Goal: Transaction & Acquisition: Book appointment/travel/reservation

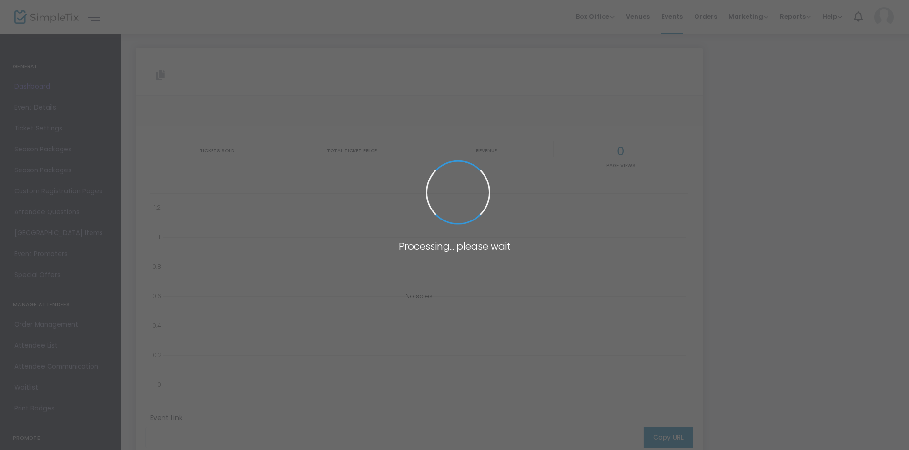
type input "https://www.simpletix.com/e/musa-keys-her-favourite-tour-live-in-melbo-tickets-…"
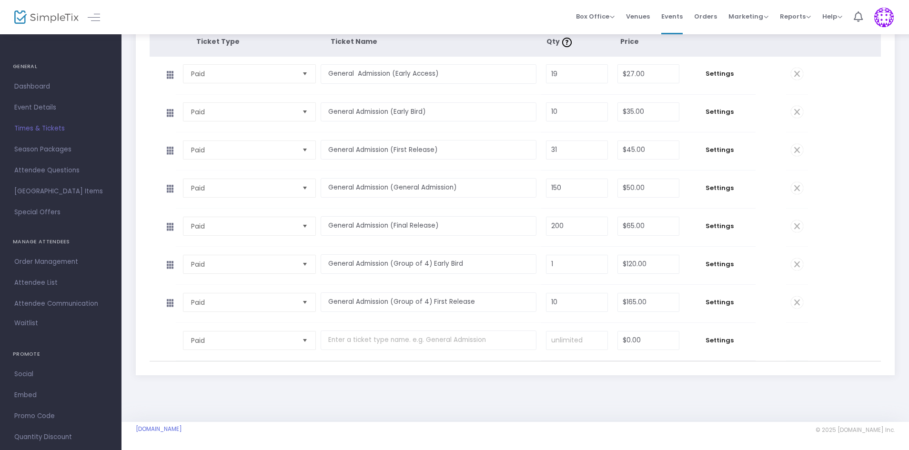
scroll to position [169, 0]
click at [57, 91] on span "Dashboard" at bounding box center [60, 87] width 93 height 12
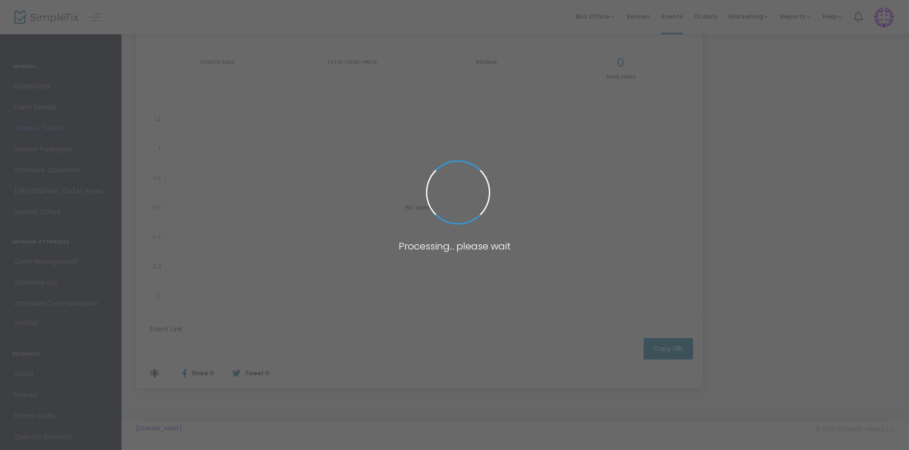
type input "[URL][DOMAIN_NAME]"
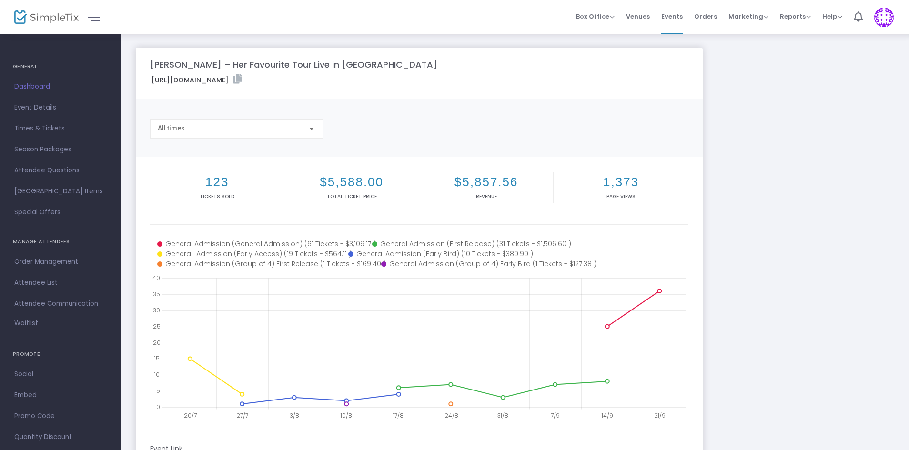
click at [606, 15] on span "Box Office" at bounding box center [595, 16] width 39 height 9
click at [605, 54] on li "Bookings" at bounding box center [610, 50] width 68 height 19
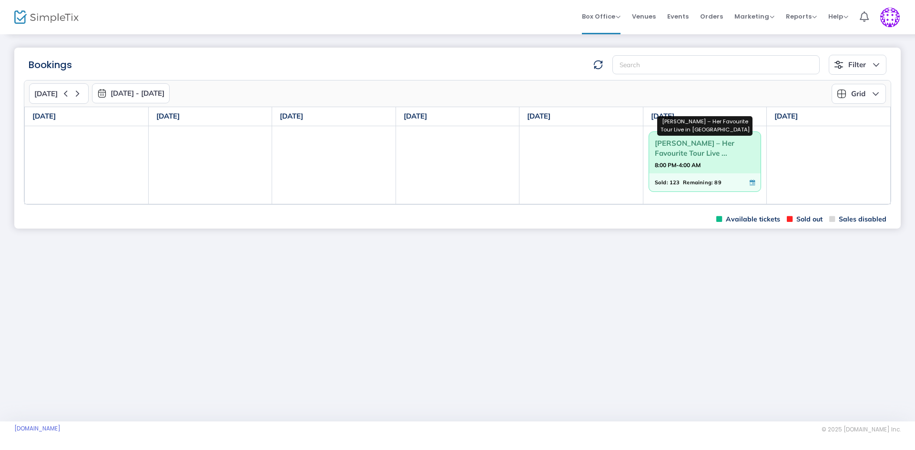
click at [705, 144] on span "[PERSON_NAME] – Her Favourite Tour Live ..." at bounding box center [705, 148] width 101 height 25
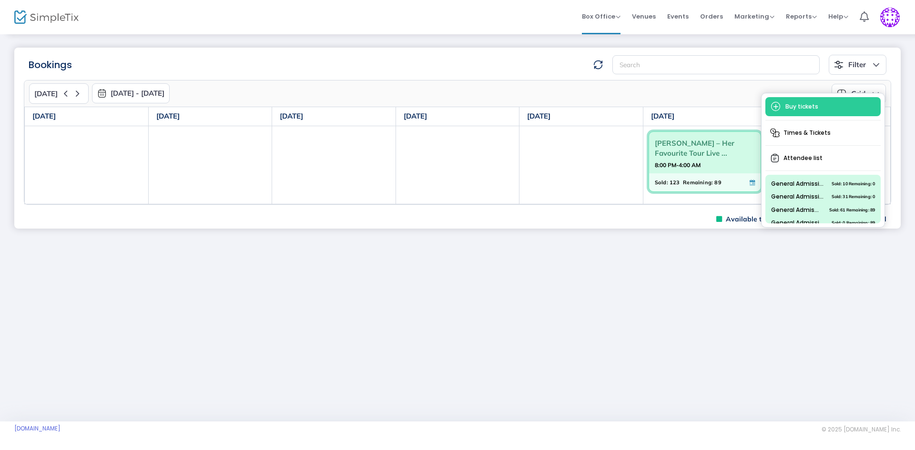
click at [798, 111] on span "Buy tickets" at bounding box center [822, 106] width 115 height 19
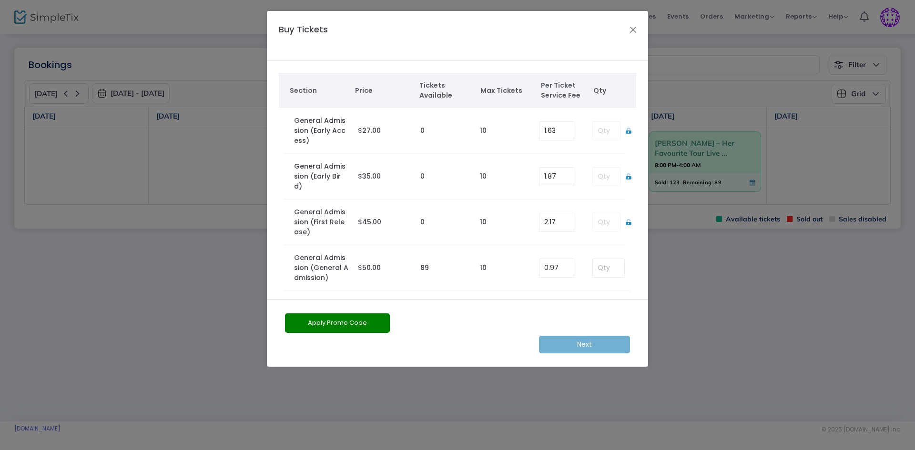
click at [593, 344] on div "Next" at bounding box center [457, 345] width 354 height 18
click at [593, 342] on div "Next" at bounding box center [457, 345] width 354 height 18
click at [593, 341] on div "Next" at bounding box center [457, 345] width 354 height 18
click at [337, 259] on label "General Admission (General Admission)" at bounding box center [321, 268] width 54 height 30
click at [613, 259] on input at bounding box center [608, 268] width 31 height 18
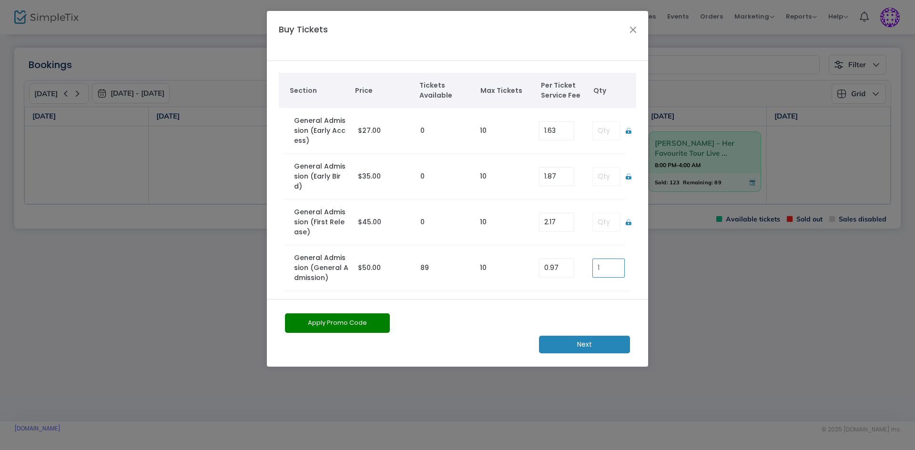
type input "1"
click at [573, 344] on m-button "Next" at bounding box center [584, 345] width 91 height 18
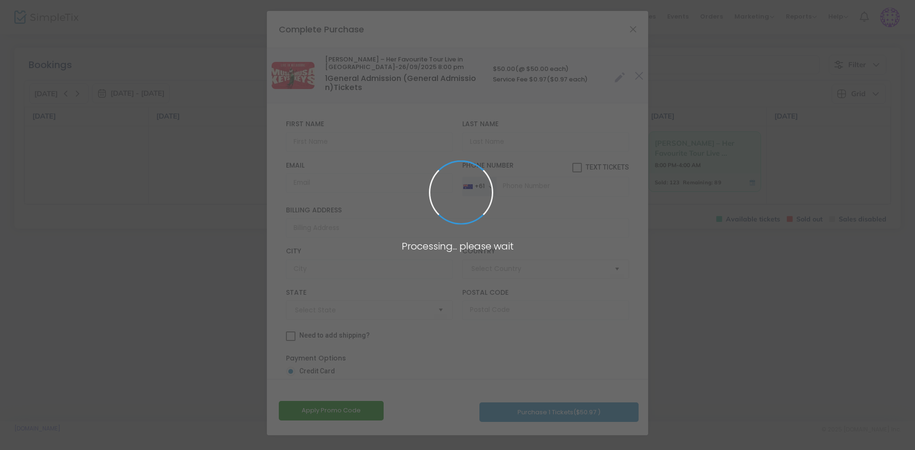
type input "[GEOGRAPHIC_DATA]"
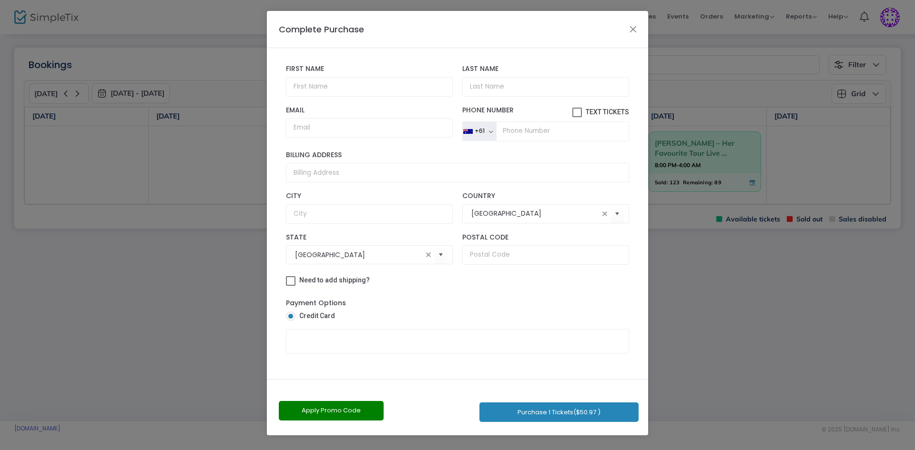
scroll to position [62, 0]
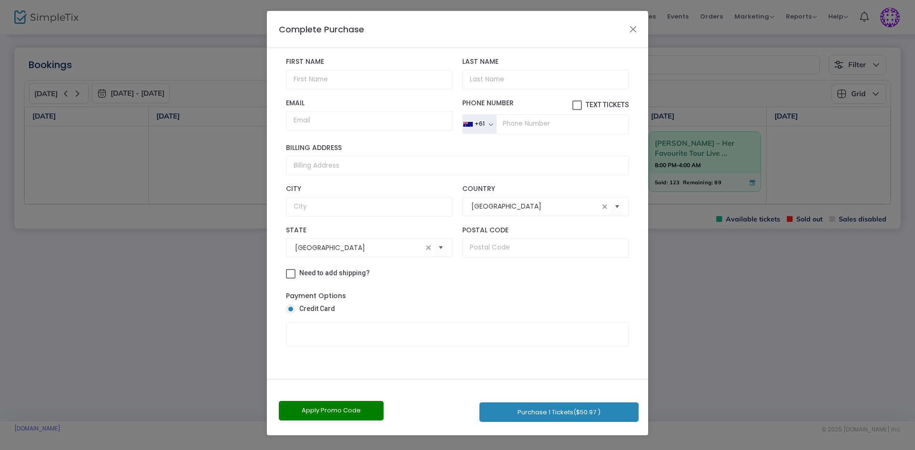
click at [288, 310] on span at bounding box center [290, 309] width 5 height 5
click at [290, 314] on input "Credit Card" at bounding box center [290, 314] width 0 height 0
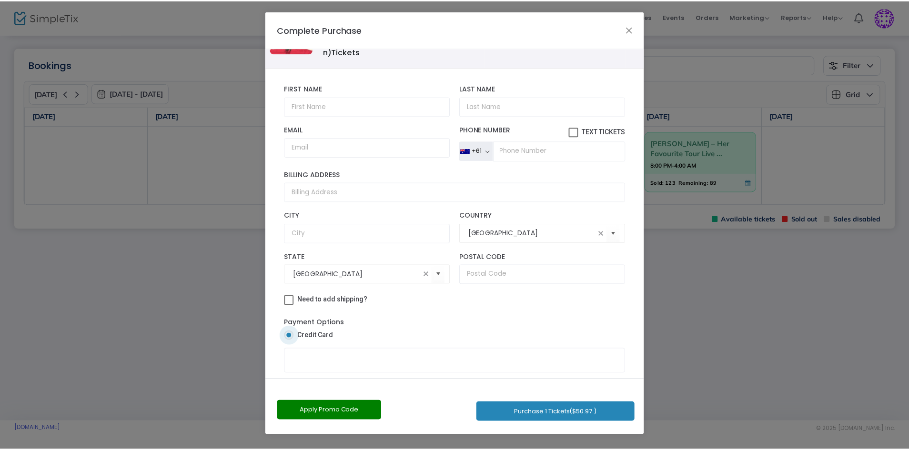
scroll to position [0, 0]
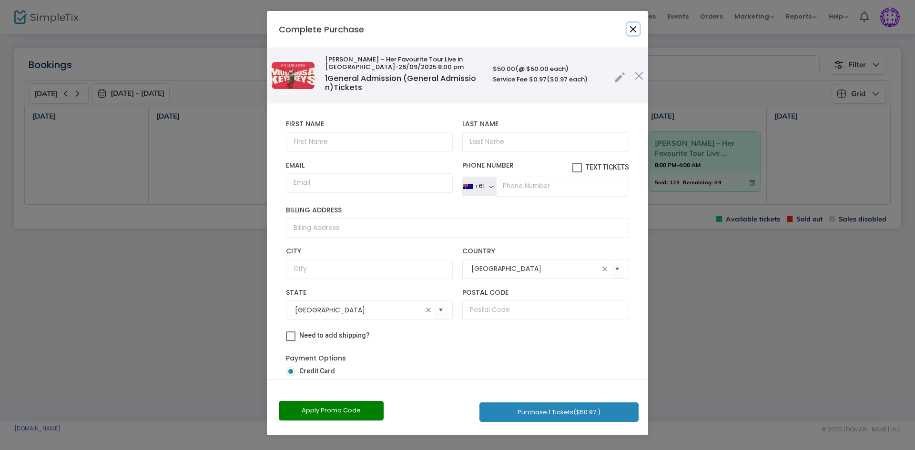
click at [634, 25] on button "Close" at bounding box center [633, 29] width 12 height 12
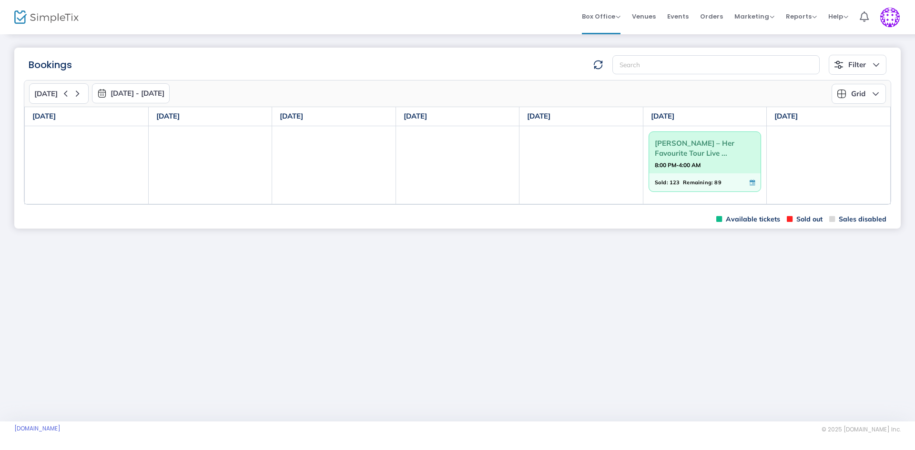
click at [658, 258] on div "Bookings Filter Minimum available capacity Events [PERSON_NAME] – Her Favourite…" at bounding box center [457, 227] width 915 height 388
click at [678, 145] on span "[PERSON_NAME] – Her Favourite Tour Live ..." at bounding box center [705, 148] width 101 height 25
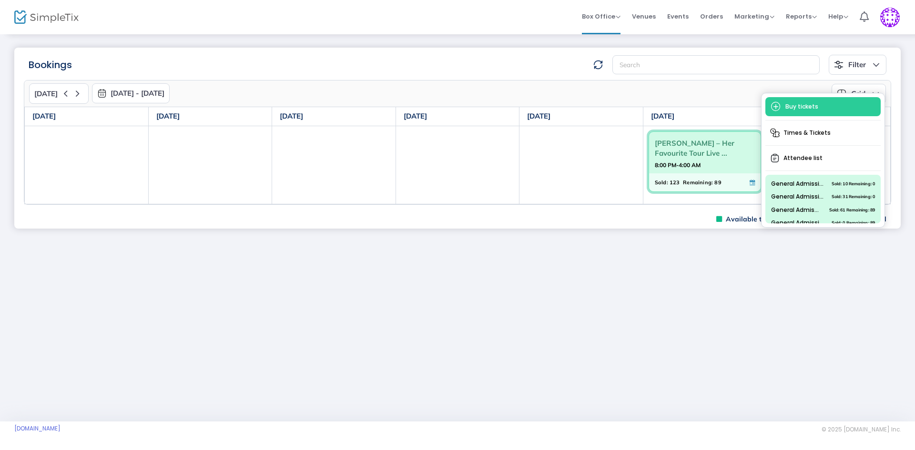
click at [677, 146] on span "[PERSON_NAME] – Her Favourite Tour Live ..." at bounding box center [705, 148] width 101 height 25
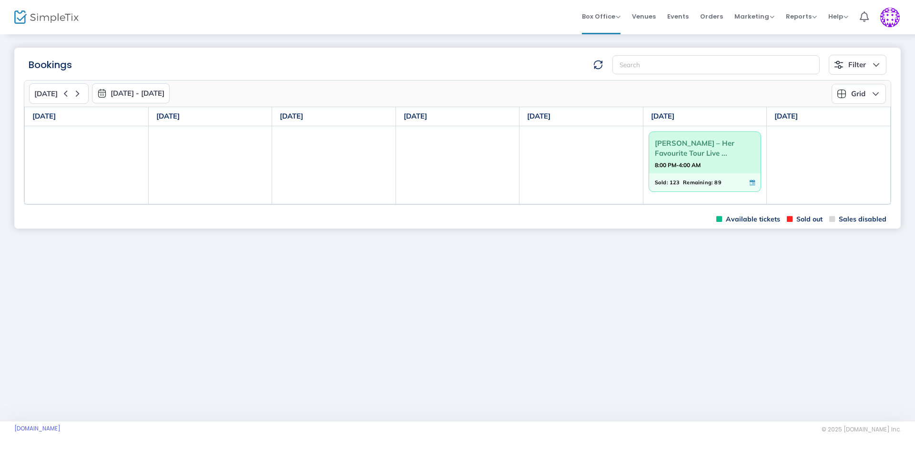
click at [615, 18] on span "Box Office" at bounding box center [601, 16] width 39 height 9
click at [614, 258] on div "Bookings Filter Minimum available capacity Events [PERSON_NAME] – Her Favourite…" at bounding box center [457, 227] width 915 height 388
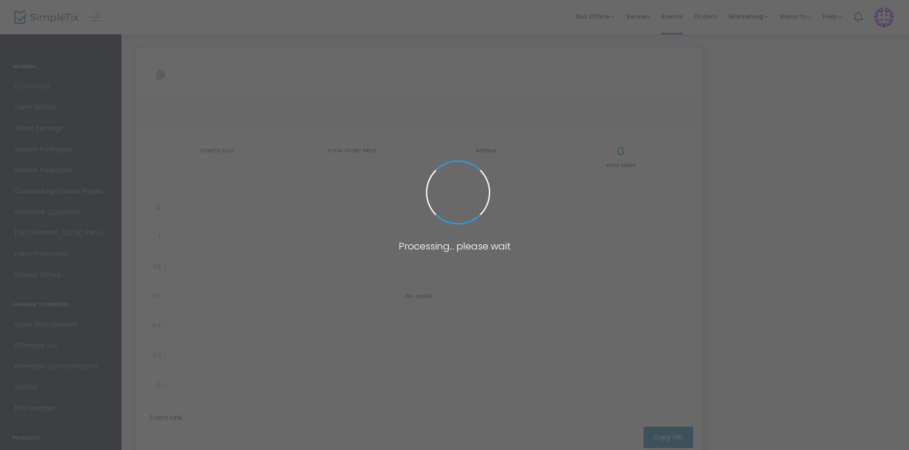
type input "[URL][DOMAIN_NAME]"
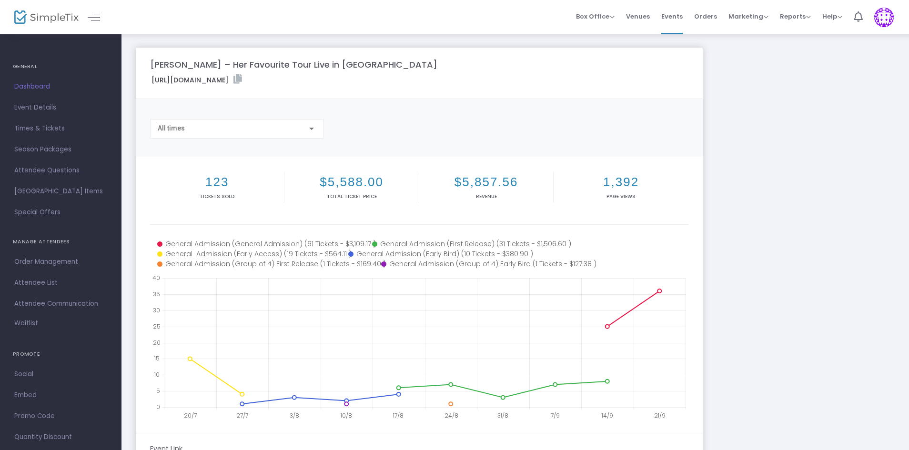
click at [31, 89] on span "Dashboard" at bounding box center [60, 87] width 93 height 12
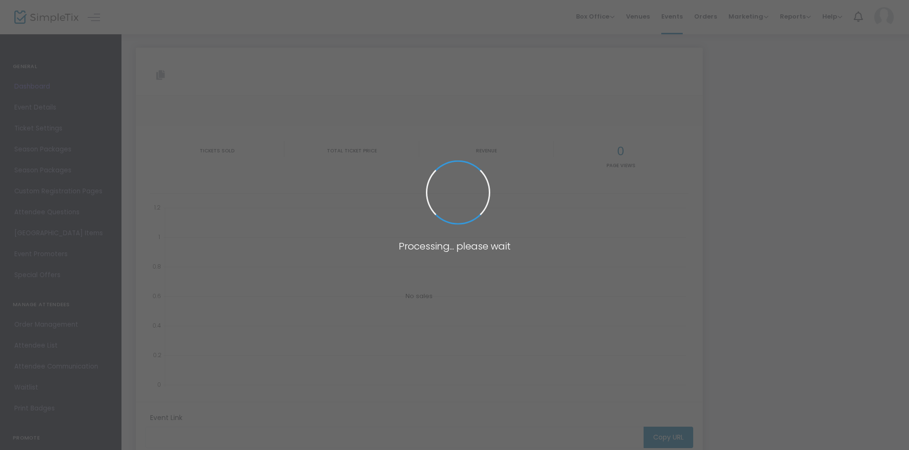
type input "[URL][DOMAIN_NAME]"
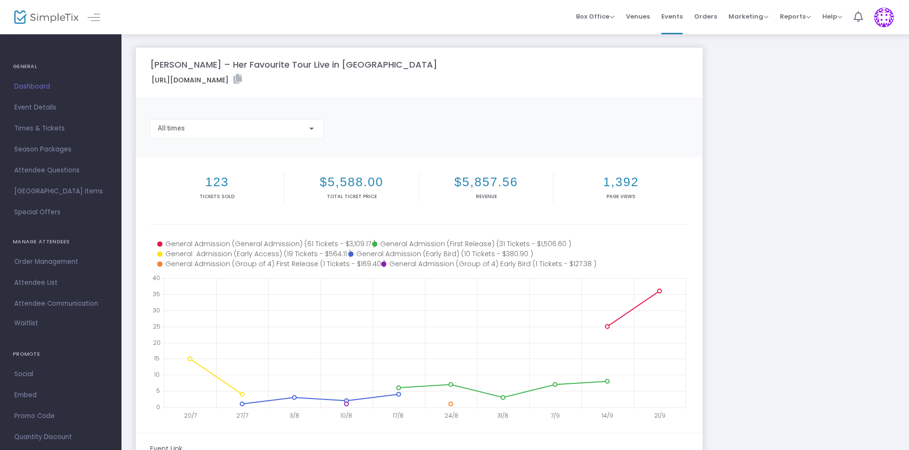
click at [34, 129] on span "Times & Tickets" at bounding box center [60, 128] width 93 height 12
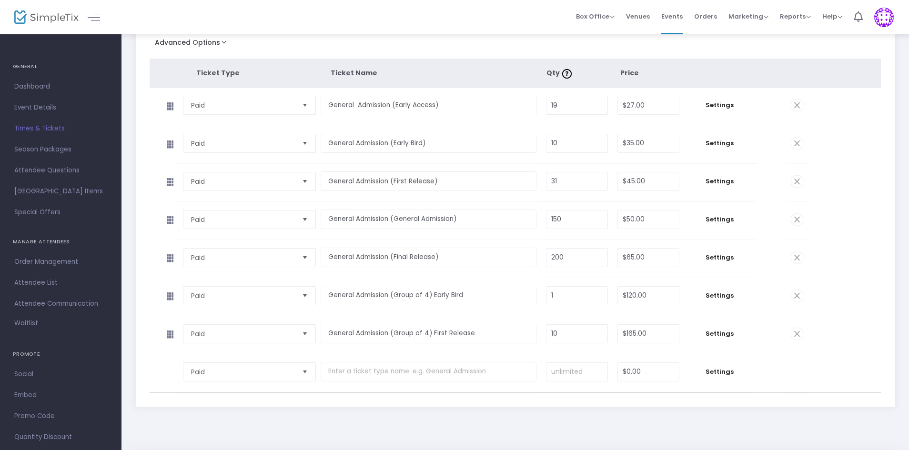
scroll to position [169, 0]
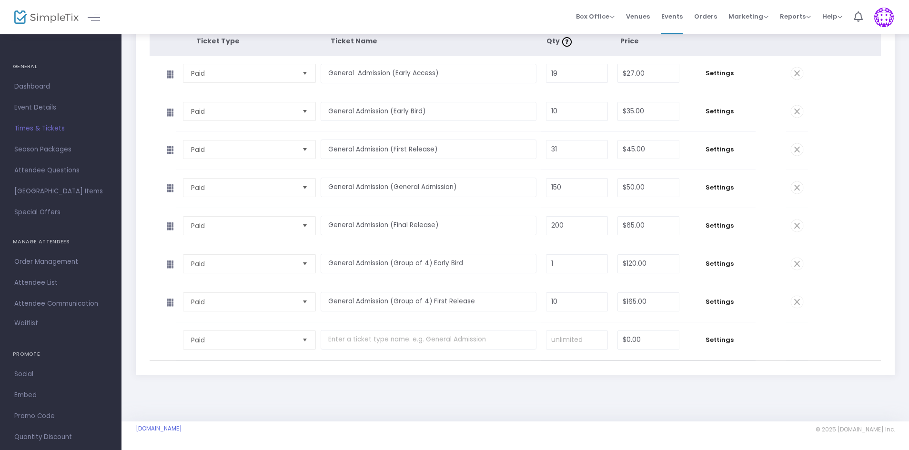
click at [305, 343] on span "Select" at bounding box center [305, 340] width 16 height 16
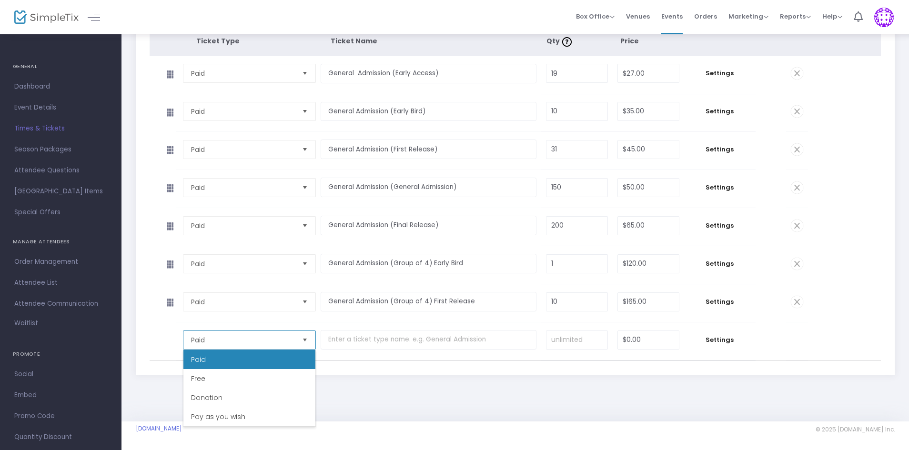
click at [305, 343] on span "Select" at bounding box center [305, 340] width 16 height 16
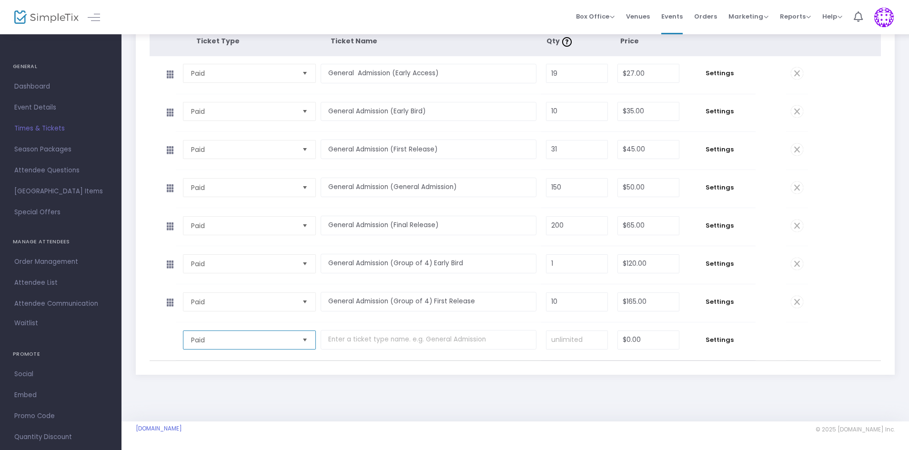
click at [305, 343] on span "Select" at bounding box center [305, 340] width 16 height 16
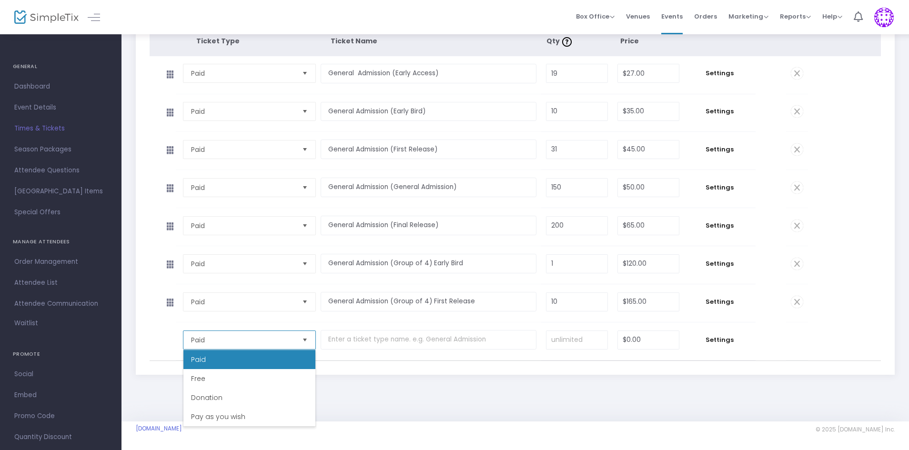
click at [201, 382] on span "Free" at bounding box center [198, 379] width 14 height 10
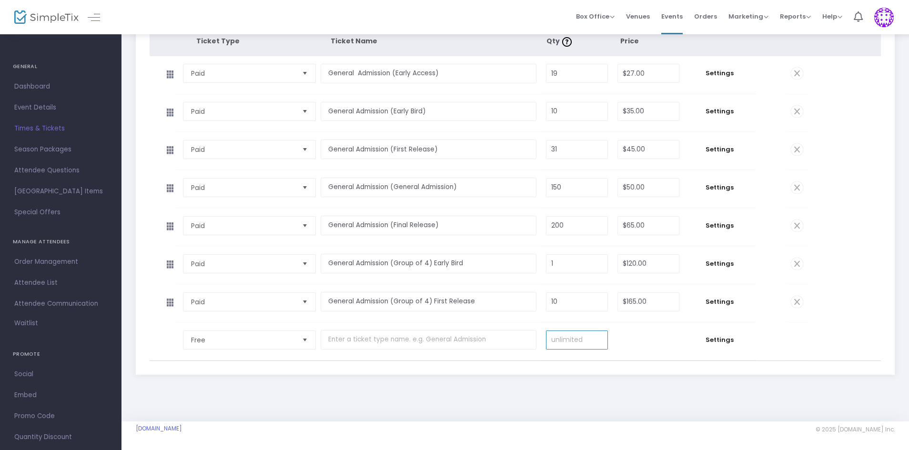
click at [590, 340] on input at bounding box center [576, 340] width 61 height 18
type input "50"
click at [722, 343] on span "Settings" at bounding box center [720, 340] width 62 height 10
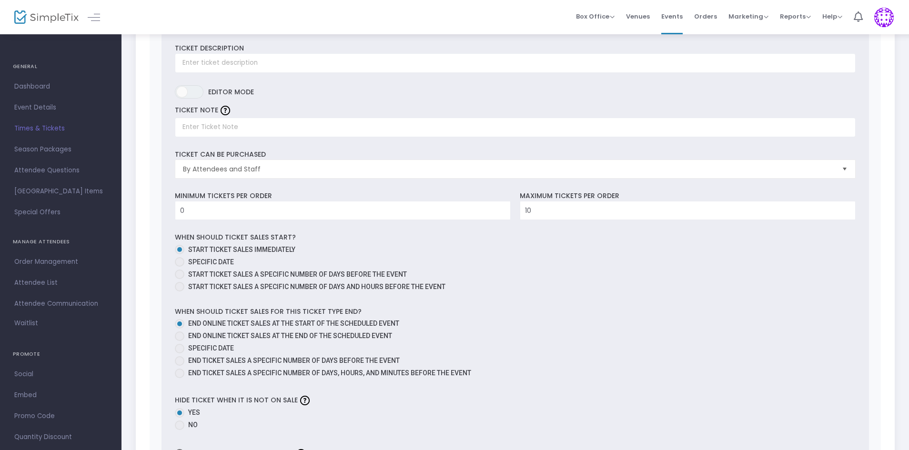
scroll to position [524, 0]
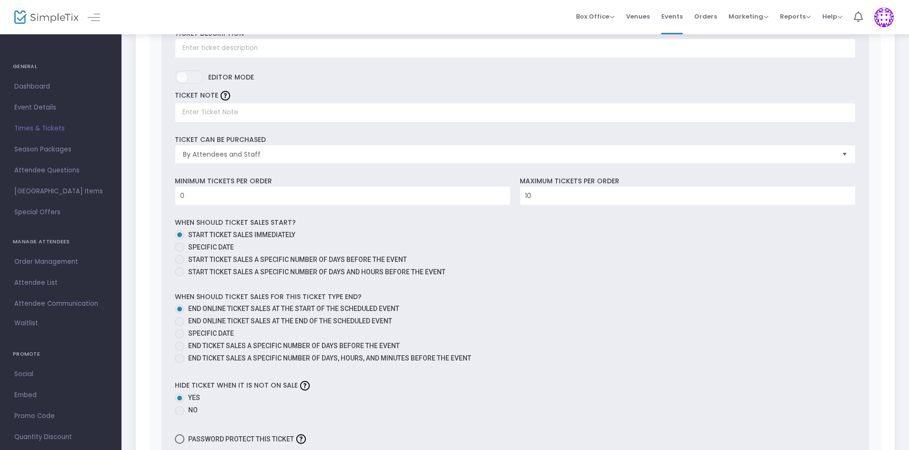
click at [225, 207] on div "Ticket Description Required. ON OFF Editor mode TICKET NOTE Ticket can be purch…" at bounding box center [516, 256] width 708 height 482
type input "4"
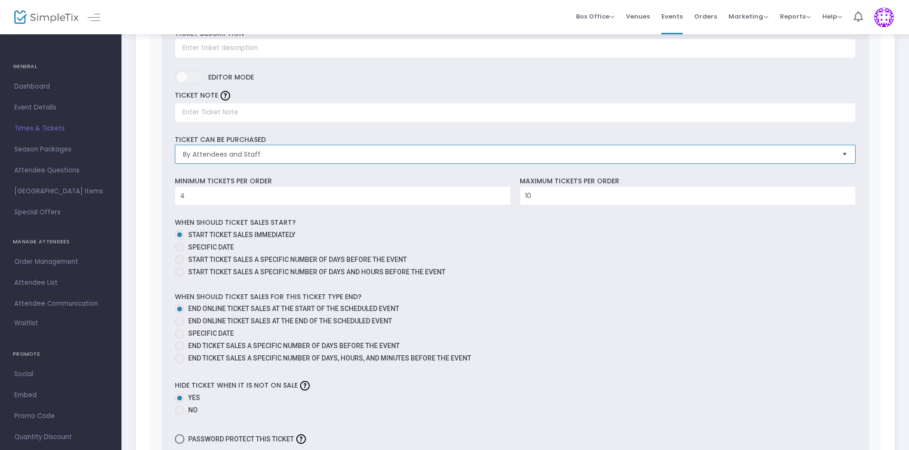
click at [335, 156] on span "By Attendees and Staff" at bounding box center [508, 155] width 651 height 10
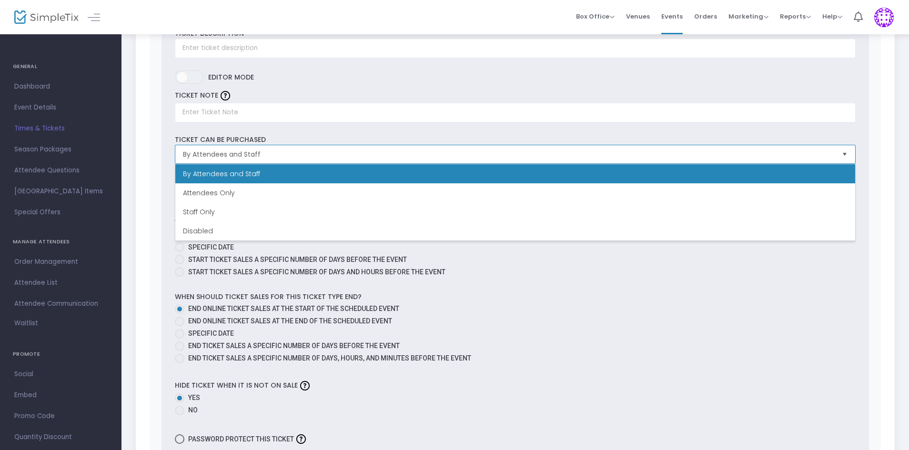
click at [206, 214] on span "Staff Only" at bounding box center [199, 212] width 32 height 10
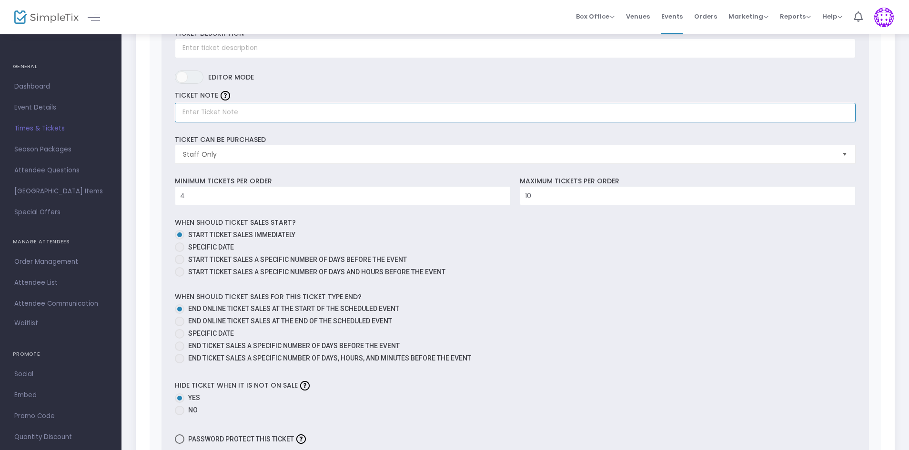
click at [196, 111] on input "text" at bounding box center [515, 113] width 681 height 20
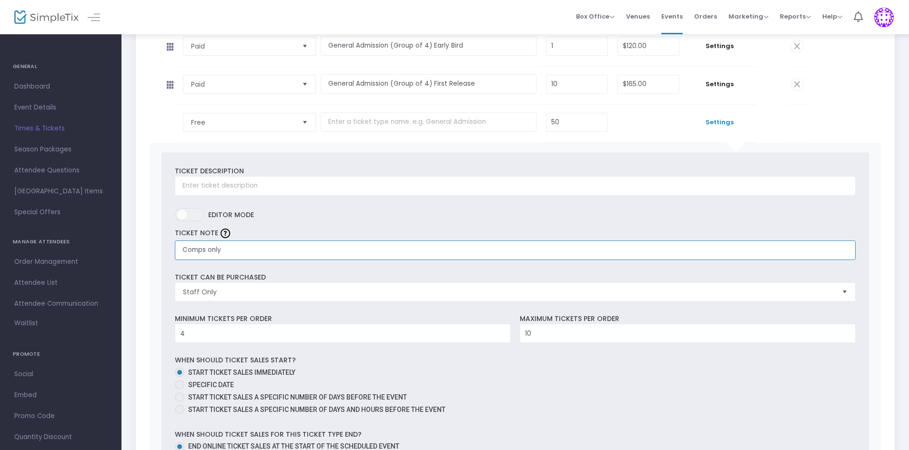
scroll to position [381, 0]
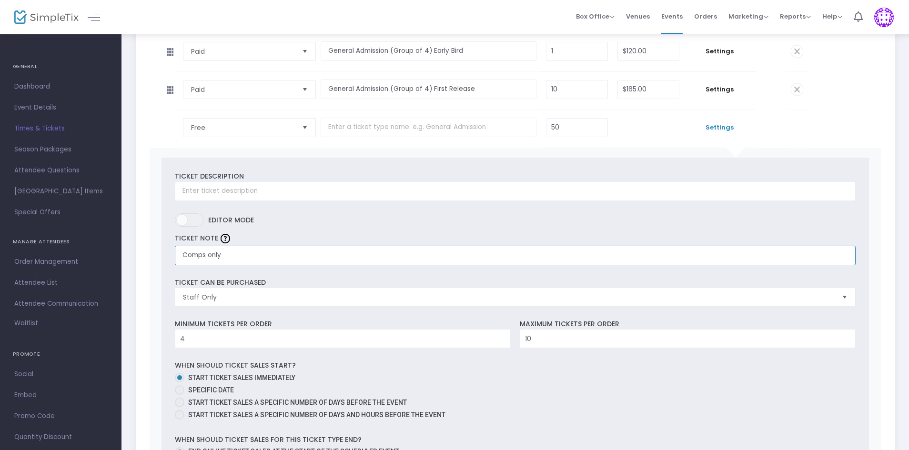
type input "Comps only"
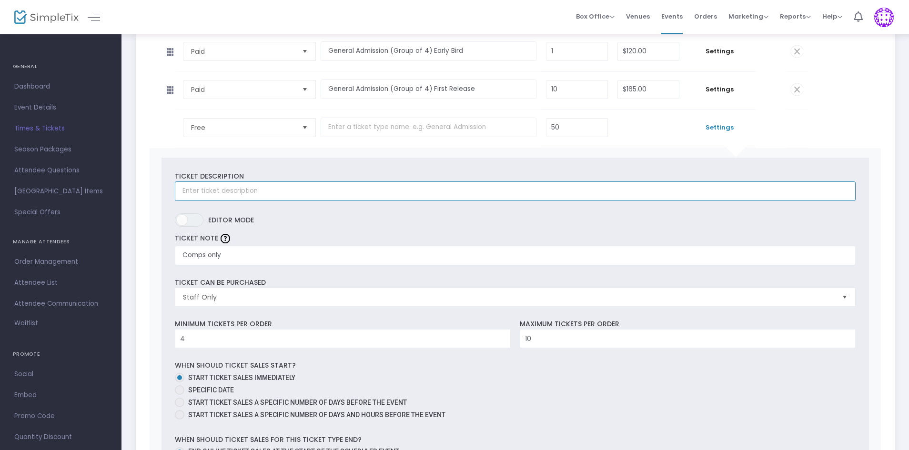
click at [226, 185] on input "text" at bounding box center [515, 192] width 681 height 20
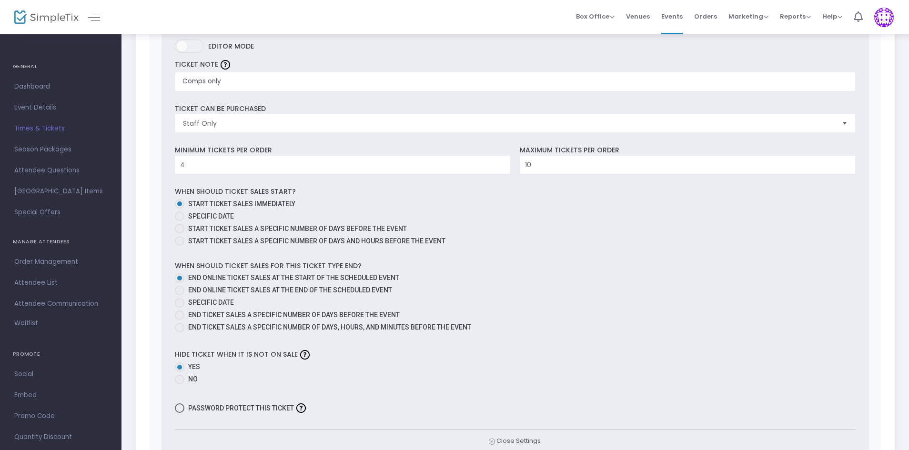
scroll to position [572, 0]
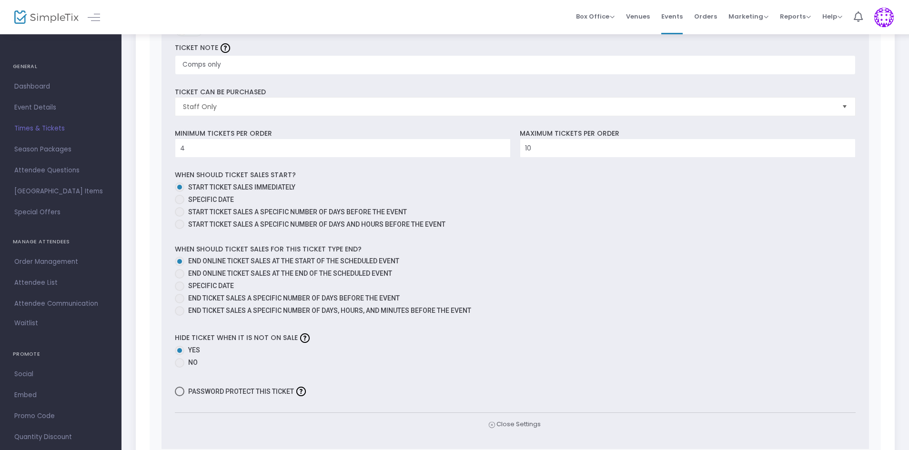
type input "Complementary Ticket"
click at [178, 394] on span at bounding box center [180, 392] width 10 height 10
click at [179, 396] on input "Password protect this ticket" at bounding box center [179, 396] width 0 height 0
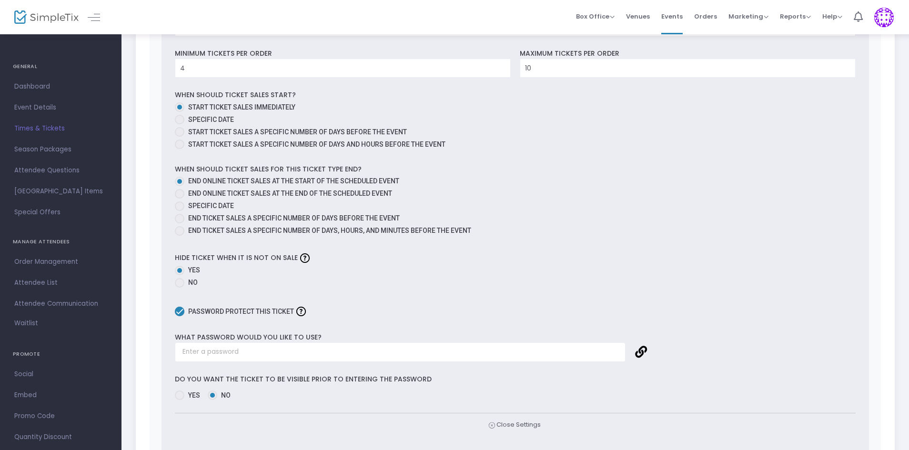
scroll to position [667, 0]
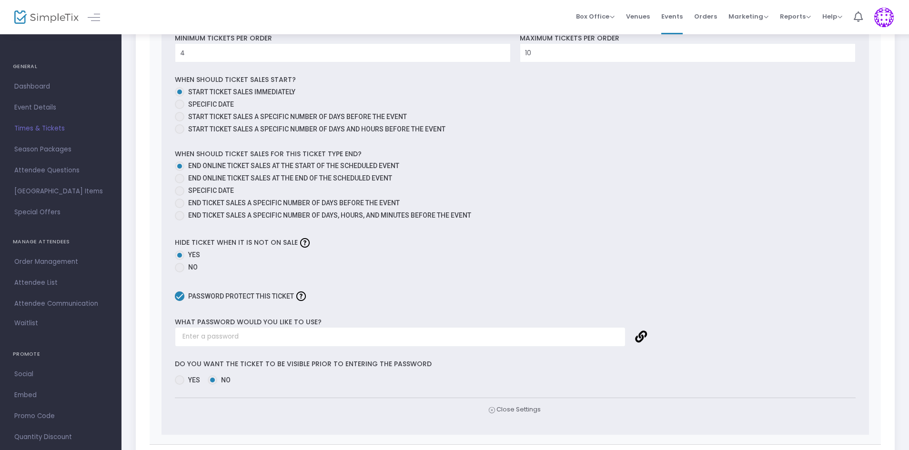
click at [181, 294] on span at bounding box center [180, 297] width 10 height 10
click at [180, 301] on input "Password protect this ticket" at bounding box center [179, 301] width 0 height 0
checkbox input "false"
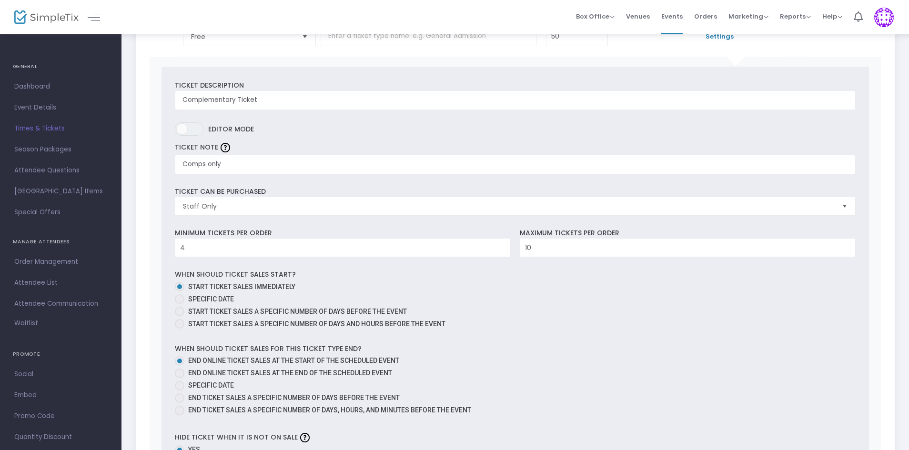
scroll to position [476, 0]
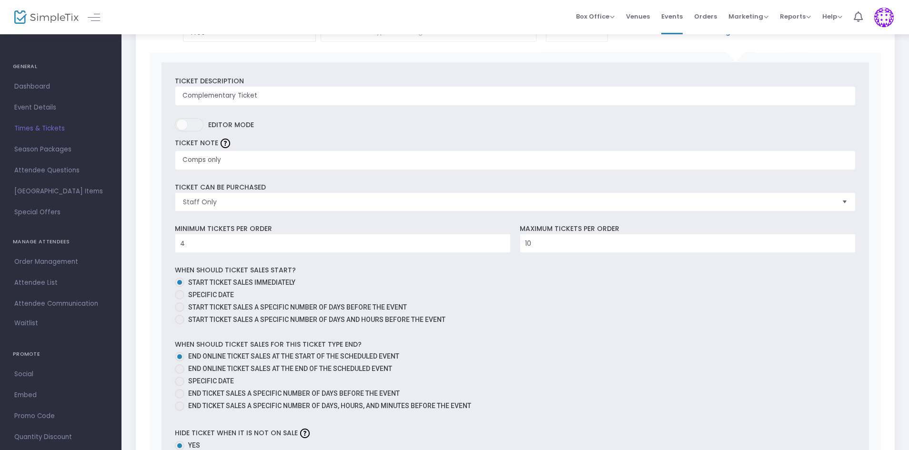
click at [615, 18] on span "Box Office" at bounding box center [595, 16] width 39 height 9
click at [603, 28] on li "Sell Tickets" at bounding box center [610, 32] width 68 height 19
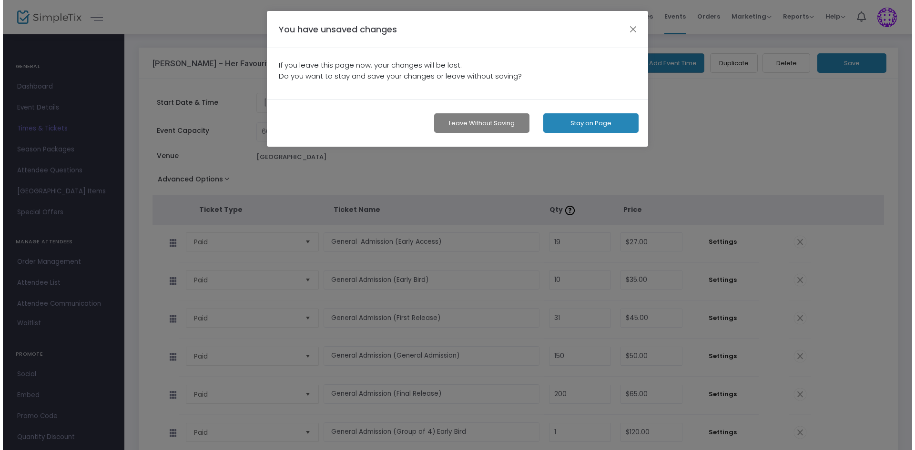
scroll to position [0, 0]
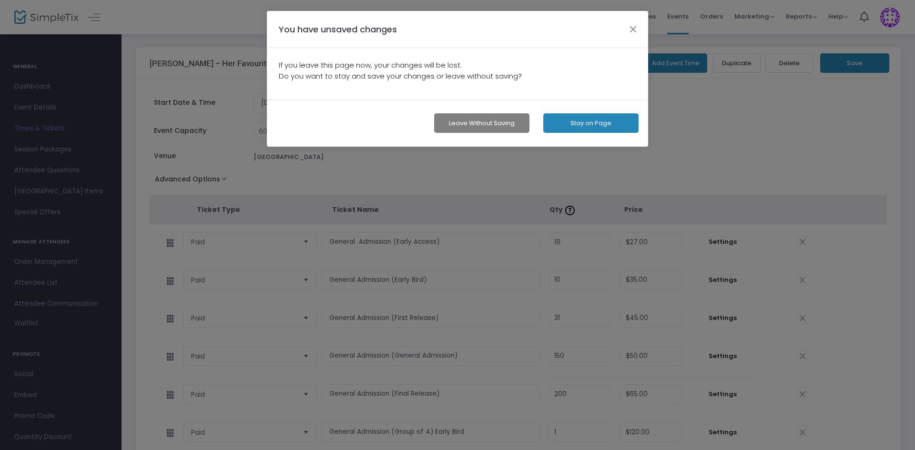
click at [494, 125] on button "Leave without Saving" at bounding box center [481, 123] width 95 height 20
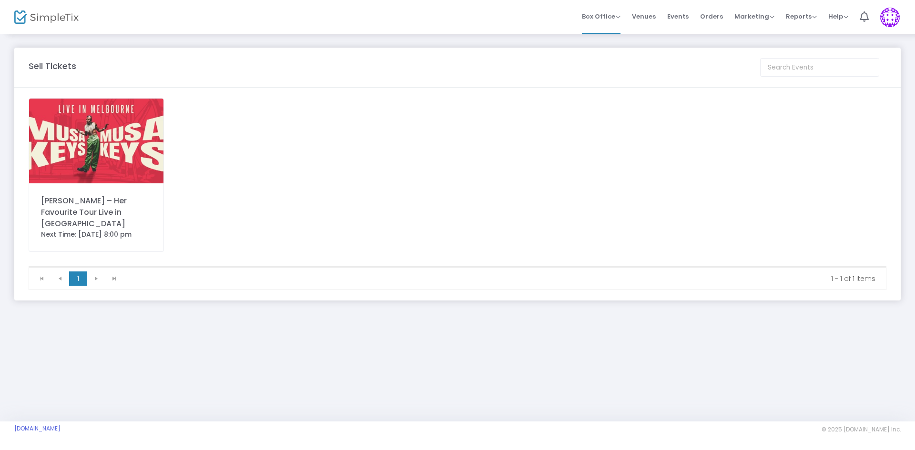
click at [98, 195] on div "[PERSON_NAME] – Her Favourite Tour Live in [GEOGRAPHIC_DATA]" at bounding box center [96, 212] width 111 height 34
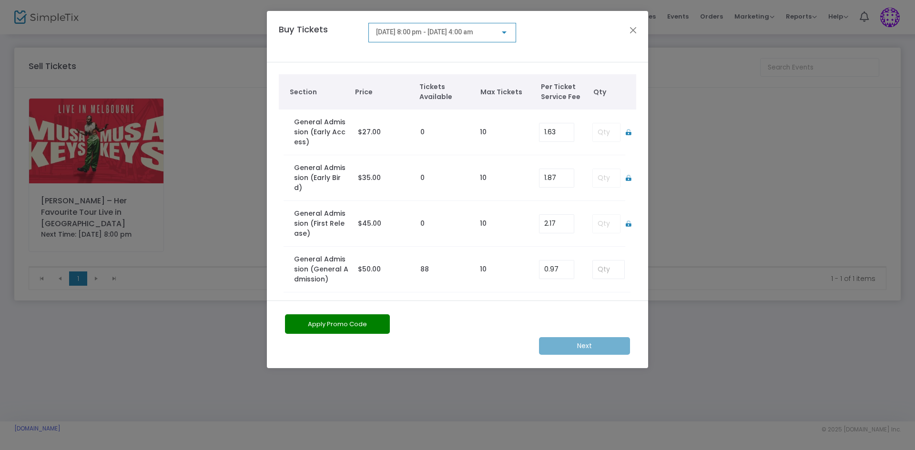
click at [356, 322] on button "Apply Promo Code" at bounding box center [337, 324] width 105 height 20
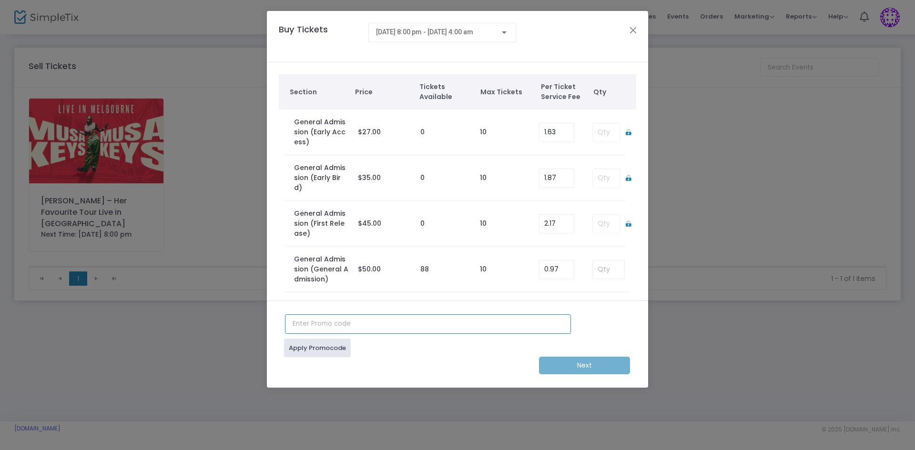
click at [421, 317] on input "text" at bounding box center [428, 324] width 286 height 20
click at [592, 301] on div "Apply Promocode Next" at bounding box center [457, 344] width 381 height 87
click at [612, 301] on div "Apply Promocode Next" at bounding box center [457, 344] width 381 height 87
click at [590, 357] on div "Next" at bounding box center [457, 366] width 354 height 18
click at [612, 262] on input at bounding box center [608, 270] width 31 height 18
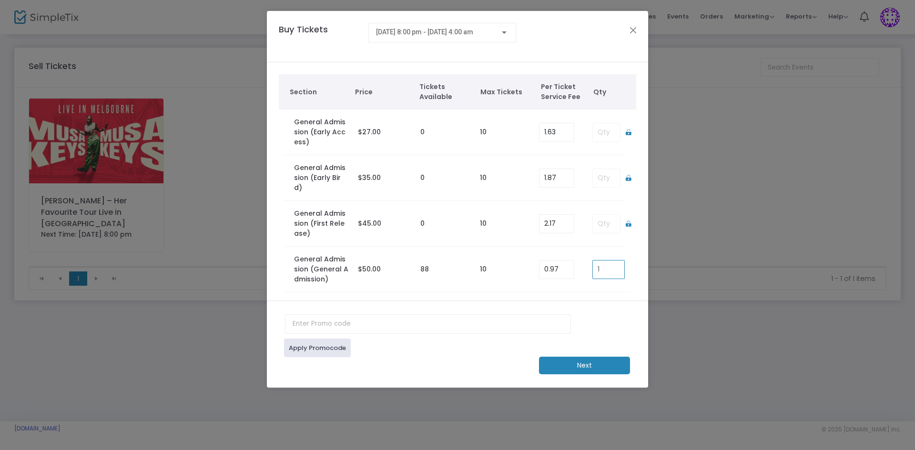
type input "1"
click at [597, 357] on m-button "Next" at bounding box center [584, 366] width 91 height 18
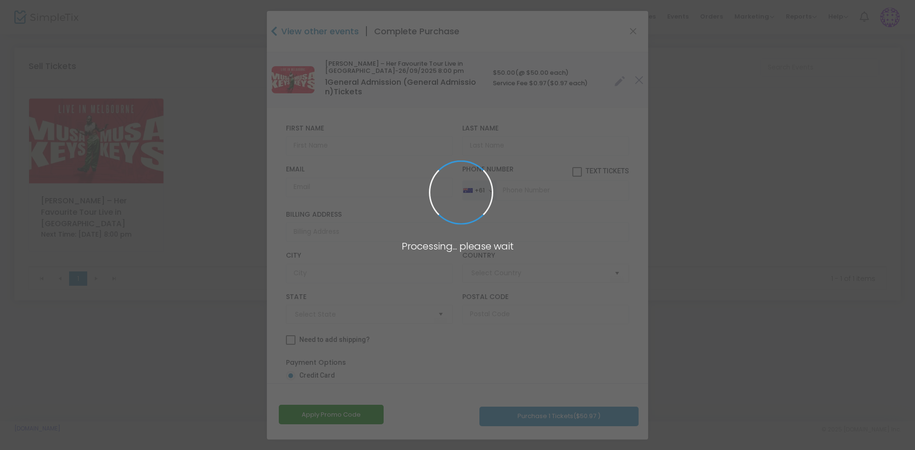
type input "[GEOGRAPHIC_DATA]"
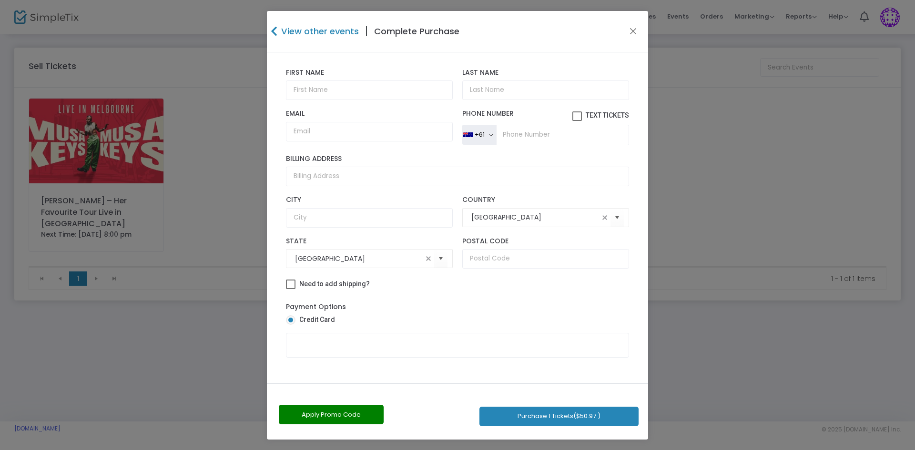
scroll to position [62, 0]
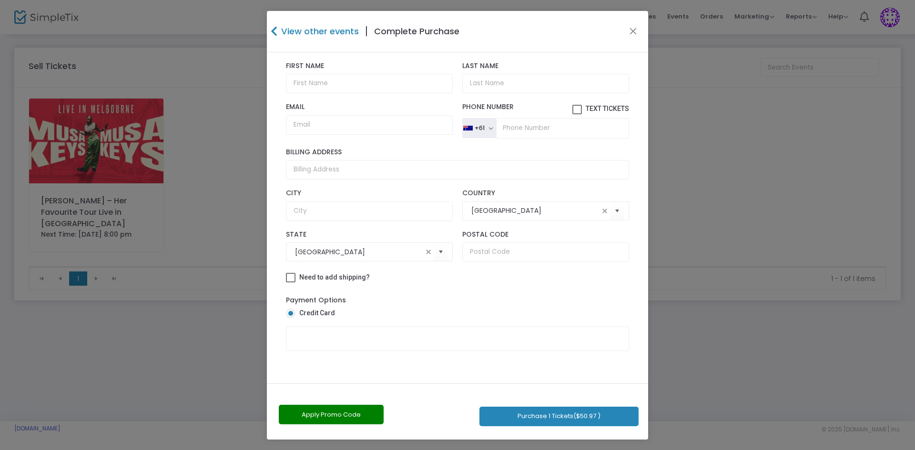
click at [534, 421] on button "Purchase 1 Tickets ($50.97 )" at bounding box center [558, 417] width 159 height 20
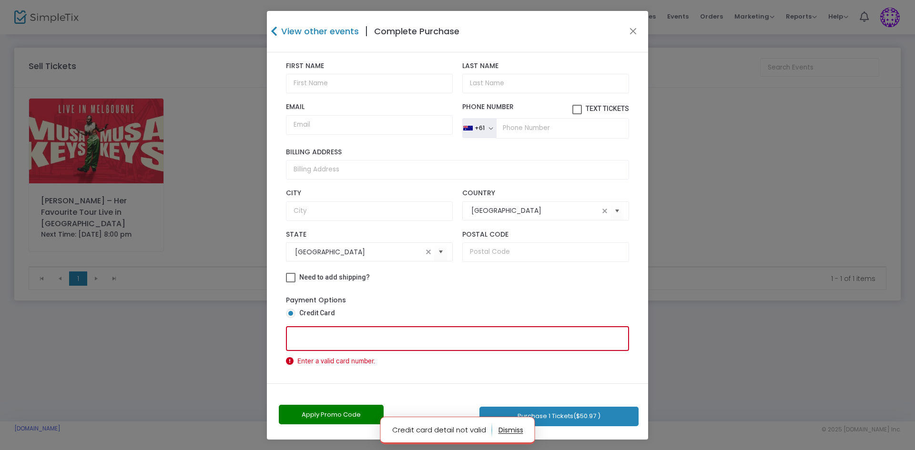
click at [289, 311] on span at bounding box center [291, 314] width 10 height 10
click at [290, 318] on input "Credit Card" at bounding box center [290, 318] width 0 height 0
click at [510, 284] on div "Need to add shipping?" at bounding box center [457, 279] width 353 height 14
click at [628, 31] on button "Close" at bounding box center [633, 31] width 12 height 12
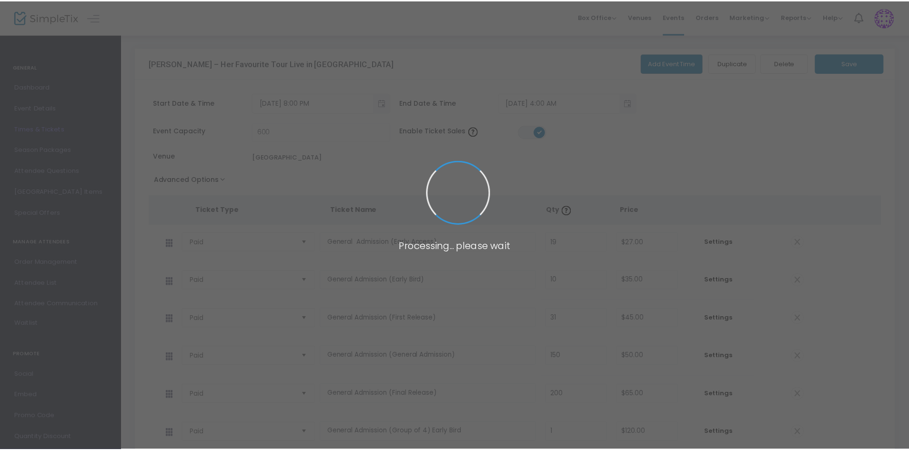
scroll to position [207, 0]
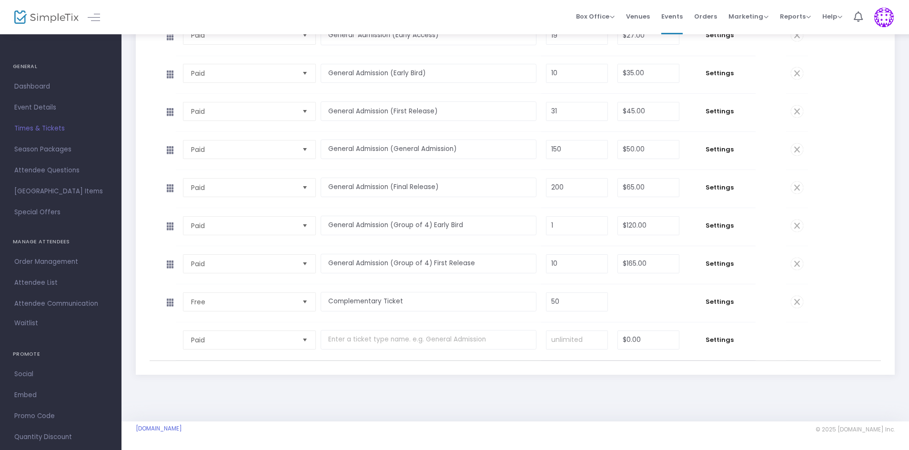
click at [613, 23] on span "Box Office Sell Tickets Bookings Sell Season Pass" at bounding box center [595, 16] width 39 height 24
click at [613, 18] on span "Box Office" at bounding box center [595, 16] width 39 height 9
click at [619, 36] on li "Sell Tickets" at bounding box center [610, 32] width 68 height 19
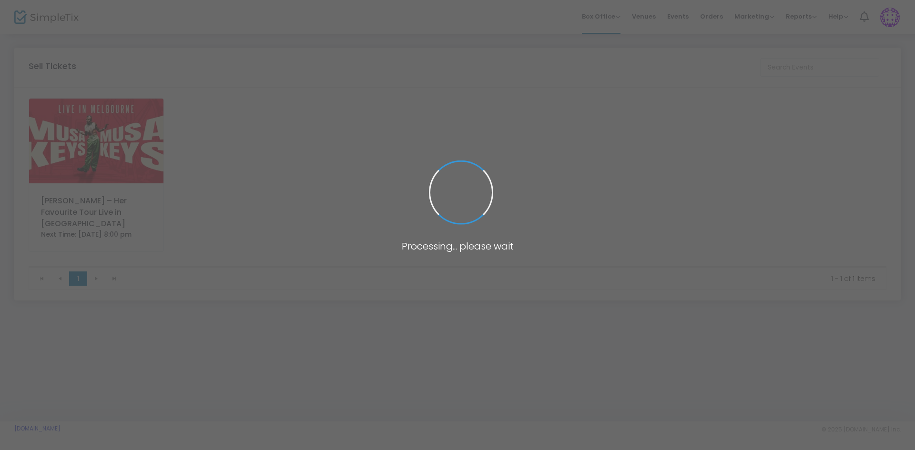
click at [610, 17] on span "Box Office" at bounding box center [601, 16] width 39 height 9
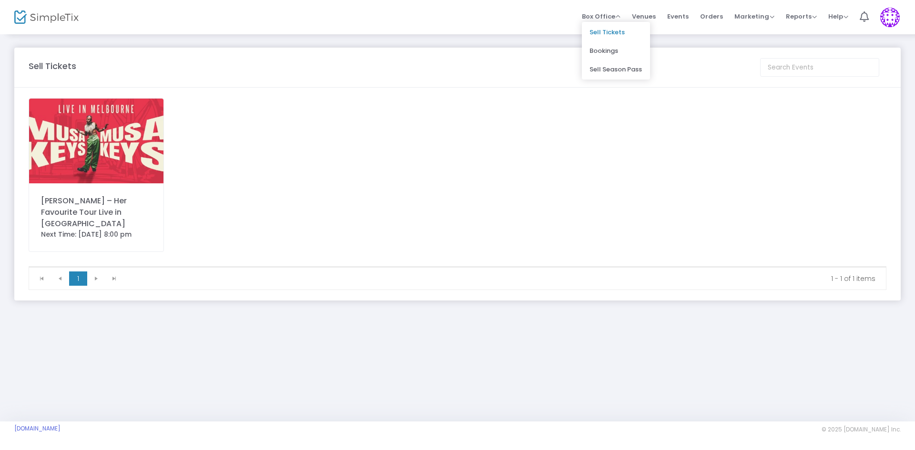
click at [614, 48] on li "Bookings" at bounding box center [616, 50] width 68 height 19
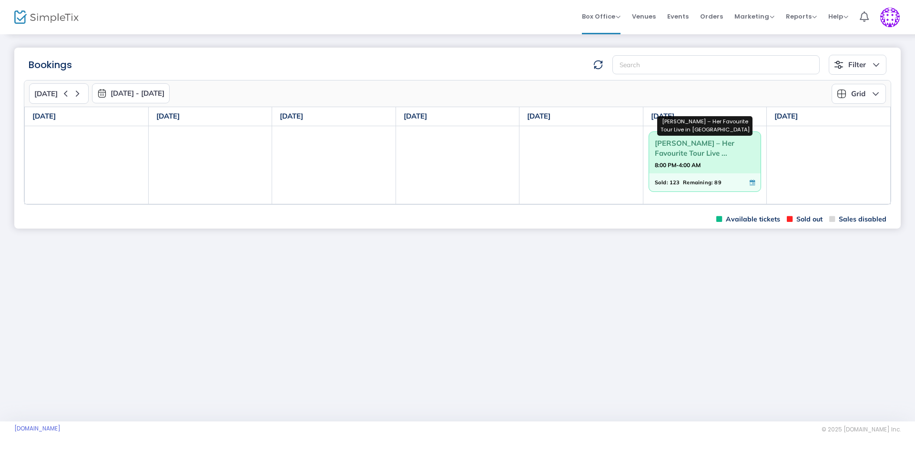
click at [737, 152] on span "Musa Keys – Her Favourite Tour Live ..." at bounding box center [705, 148] width 101 height 25
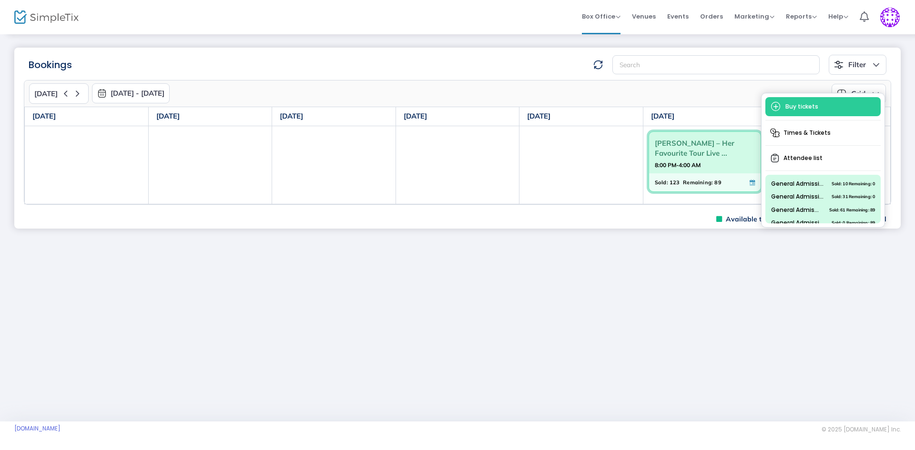
click at [819, 104] on span "Buy tickets" at bounding box center [822, 106] width 115 height 19
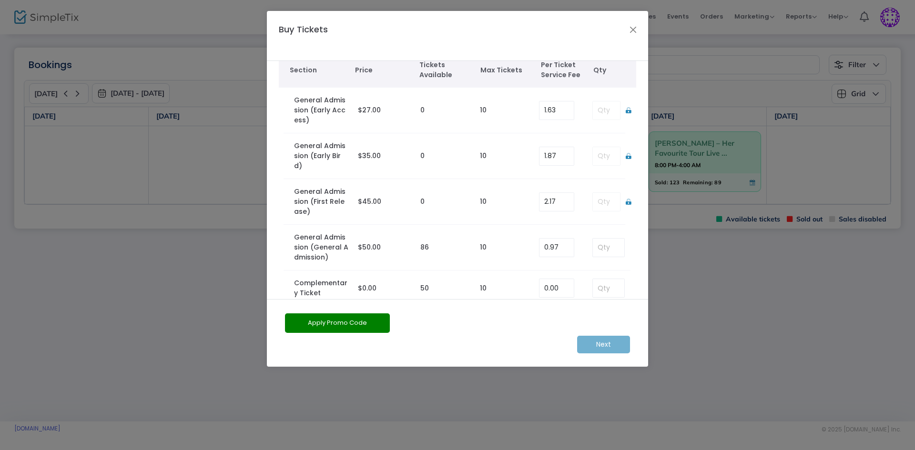
scroll to position [30, 0]
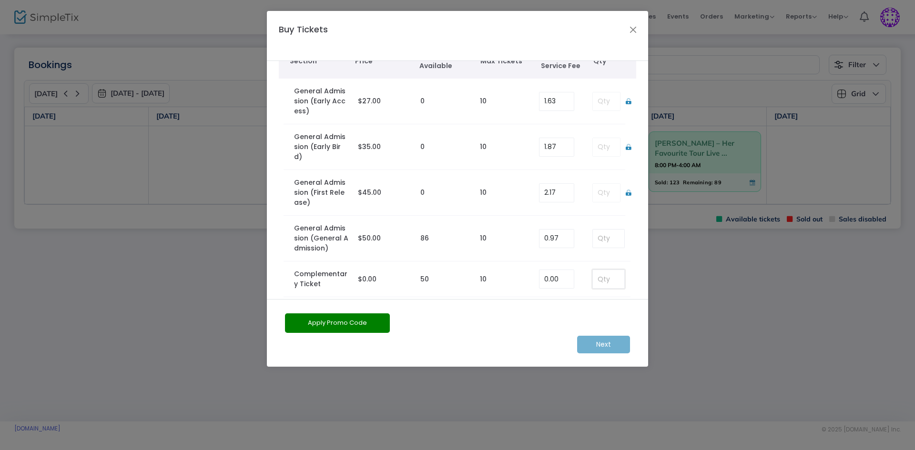
click at [603, 274] on input at bounding box center [608, 279] width 31 height 18
type input "1"
click at [605, 340] on m-button "Next" at bounding box center [603, 345] width 53 height 18
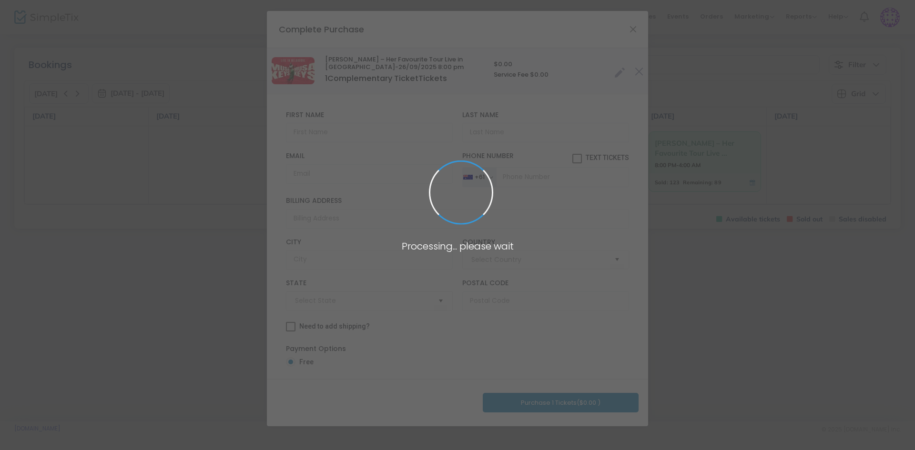
type input "Australia"
type input "Western Australia"
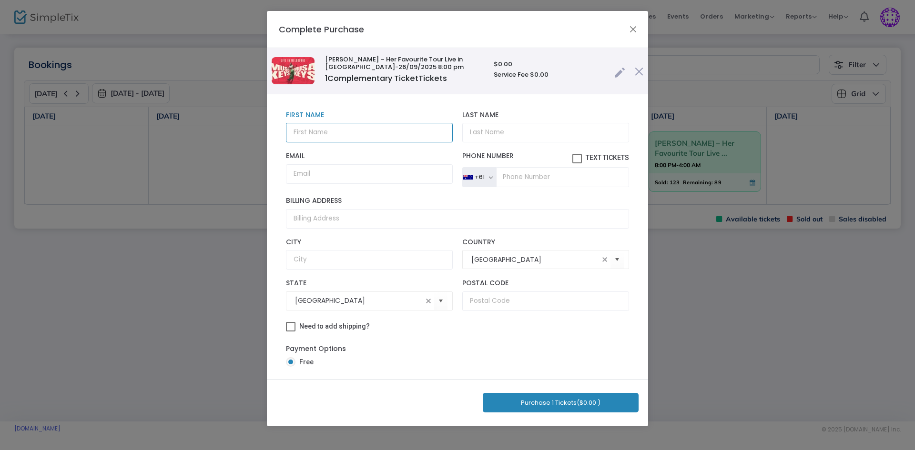
click at [335, 133] on input "text" at bounding box center [369, 133] width 167 height 20
type input "Fadzie"
click at [492, 136] on input "Last Name" at bounding box center [545, 133] width 167 height 20
type input "C"
type input "Promo"
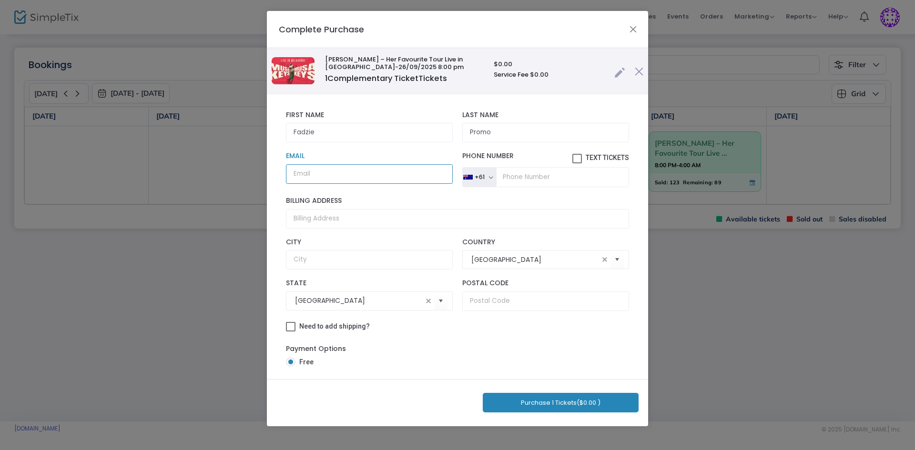
click at [389, 165] on input "Email" at bounding box center [369, 174] width 167 height 20
click at [378, 175] on input "Email" at bounding box center [369, 174] width 167 height 20
paste input "fadzisomutusva@gmail.com"
type input "fadzisomutusva@gmail.com"
click at [578, 180] on input "tel" at bounding box center [562, 177] width 133 height 20
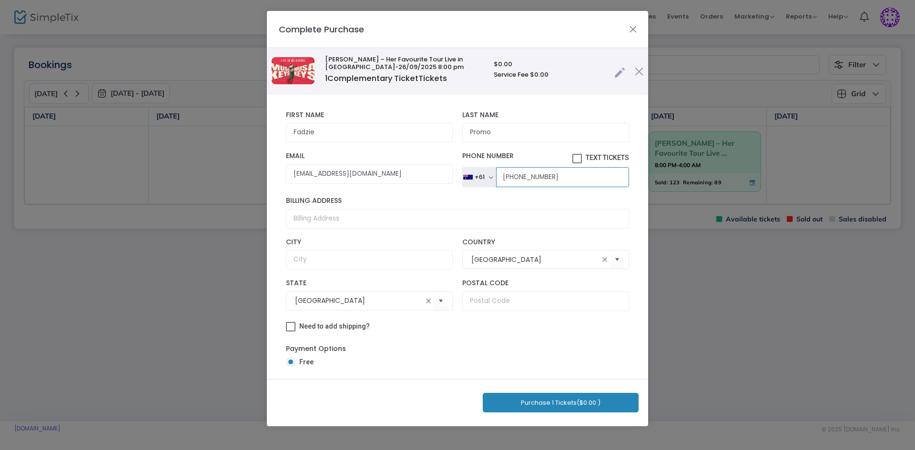
type input "(00) 0000 0000"
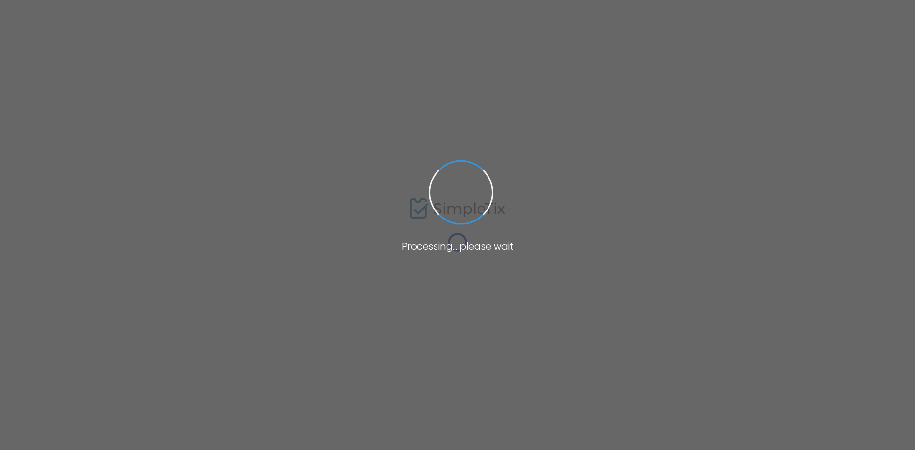
type input "[URL][DOMAIN_NAME]"
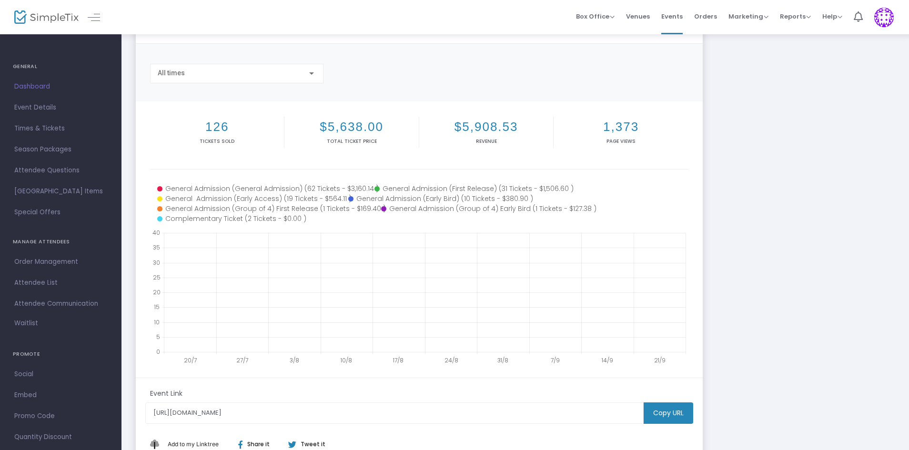
scroll to position [95, 0]
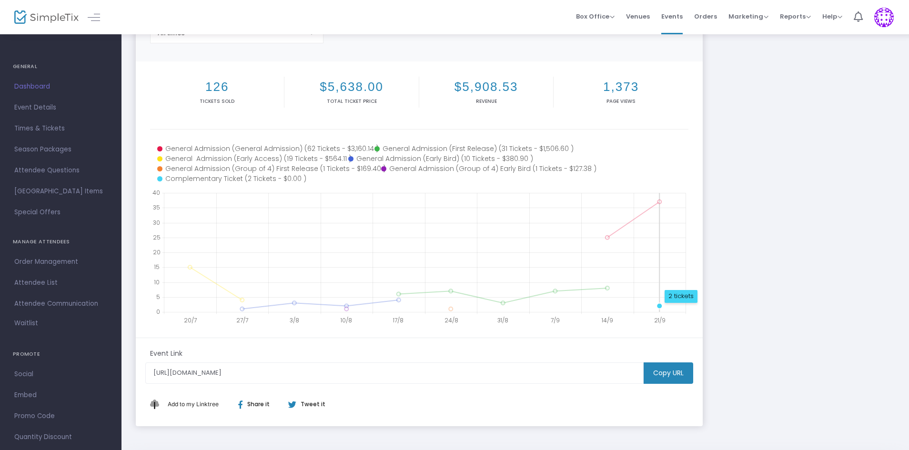
click at [658, 307] on circle at bounding box center [660, 306] width 6 height 6
click at [680, 297] on div "2 tickets" at bounding box center [681, 296] width 33 height 13
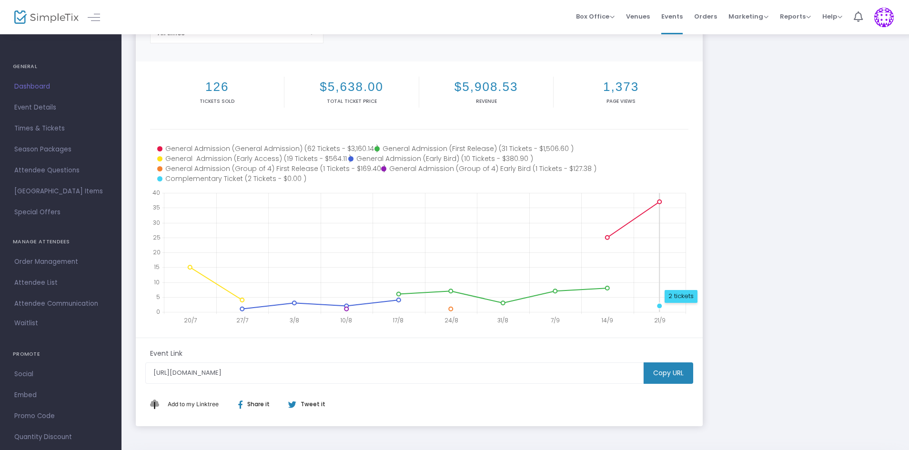
click at [668, 296] on div "2 tickets" at bounding box center [681, 296] width 33 height 13
click at [842, 122] on div "Musa Keys – Her Favourite Tour Live in Melbourne https://www.simpletix.com/e/mu…" at bounding box center [515, 189] width 769 height 474
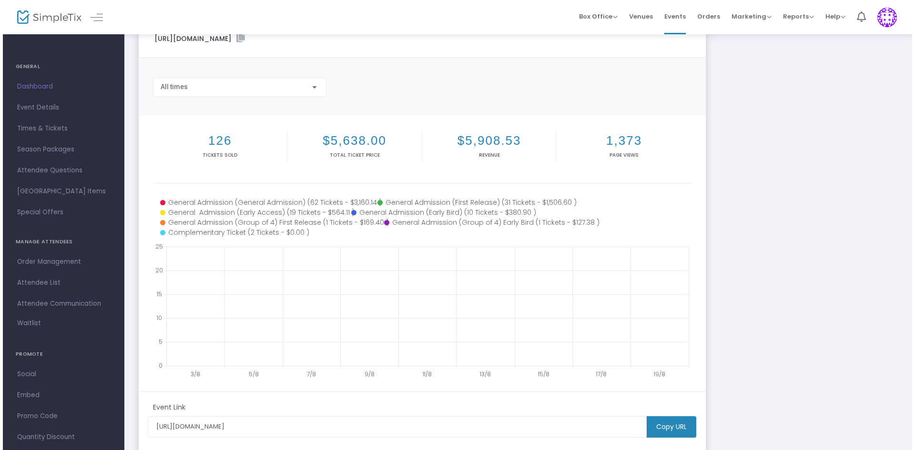
scroll to position [0, 0]
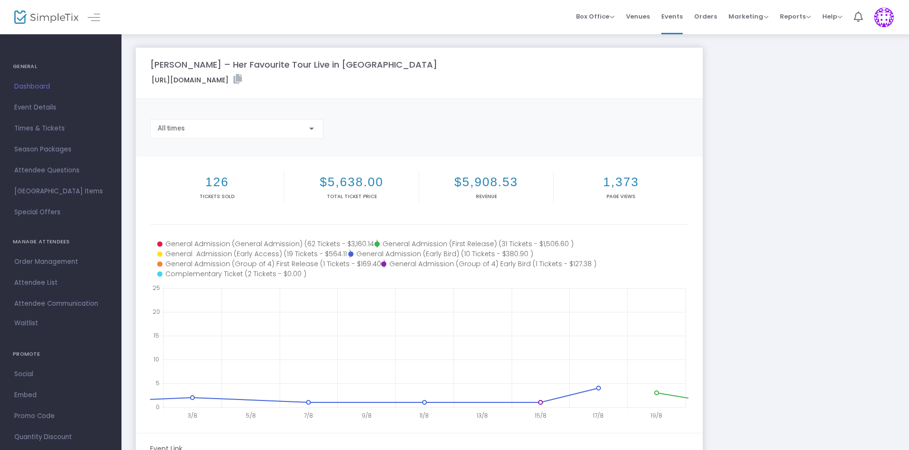
click at [597, 16] on span "Box Office" at bounding box center [595, 16] width 39 height 9
click at [607, 51] on li "Bookings" at bounding box center [610, 50] width 68 height 19
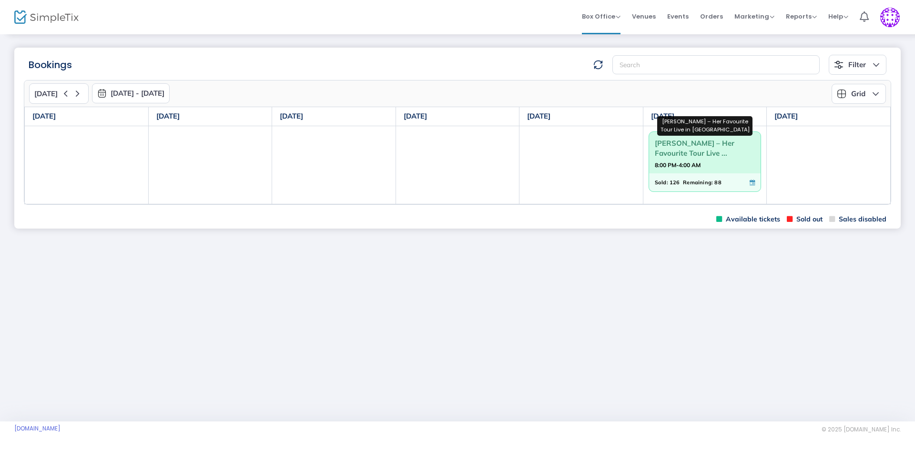
click at [725, 142] on span "[PERSON_NAME] – Her Favourite Tour Live ..." at bounding box center [705, 148] width 101 height 25
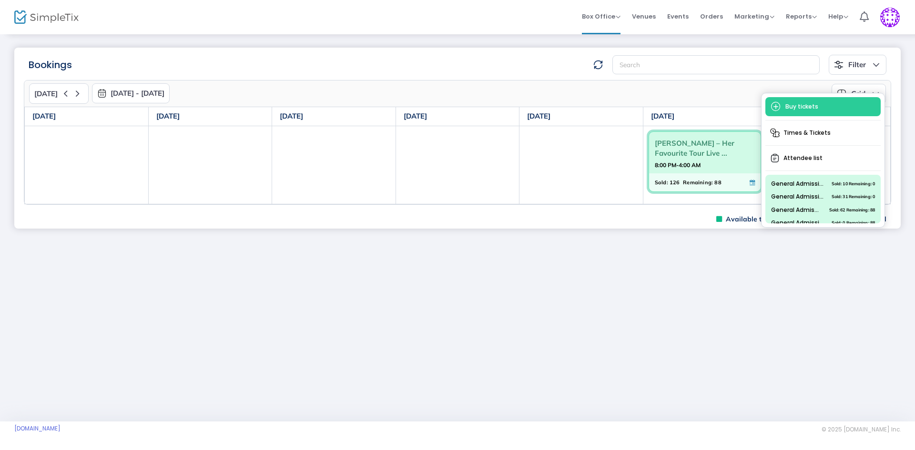
click at [360, 297] on div "Bookings Filter Minimum available capacity Events Musa Keys – Her Favourite Tou…" at bounding box center [457, 227] width 915 height 388
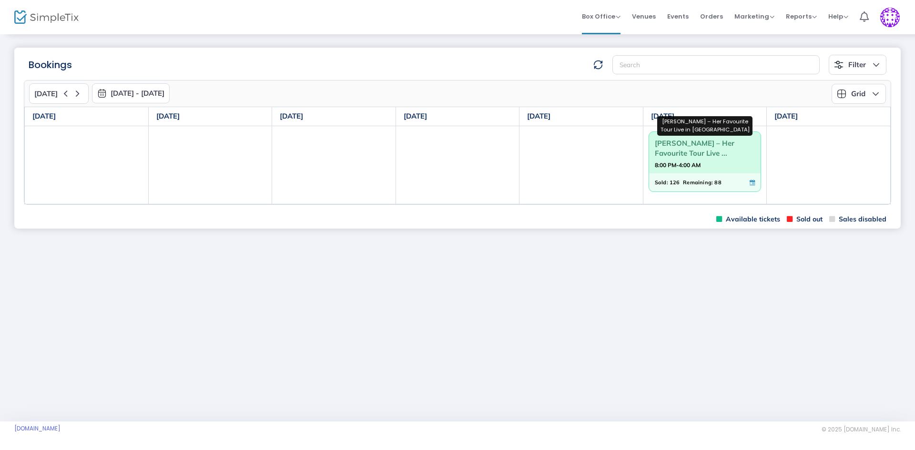
click at [727, 150] on span "[PERSON_NAME] – Her Favourite Tour Live ..." at bounding box center [705, 148] width 101 height 25
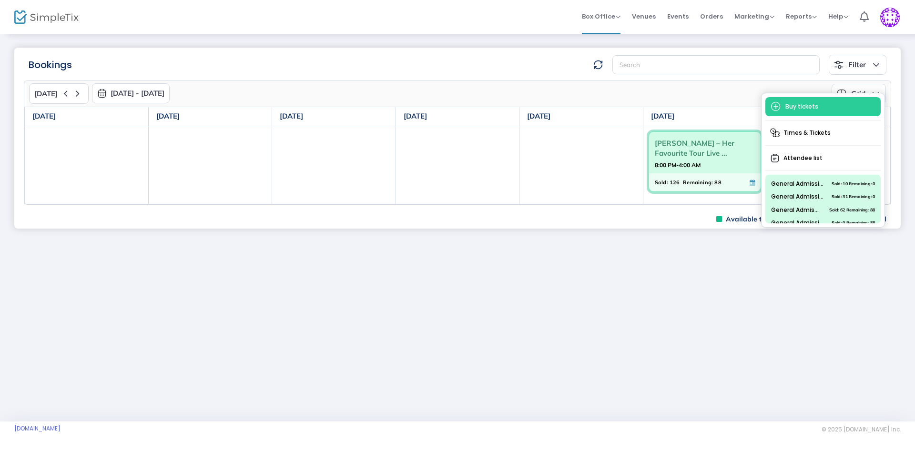
click at [809, 104] on span "Buy tickets" at bounding box center [822, 106] width 115 height 19
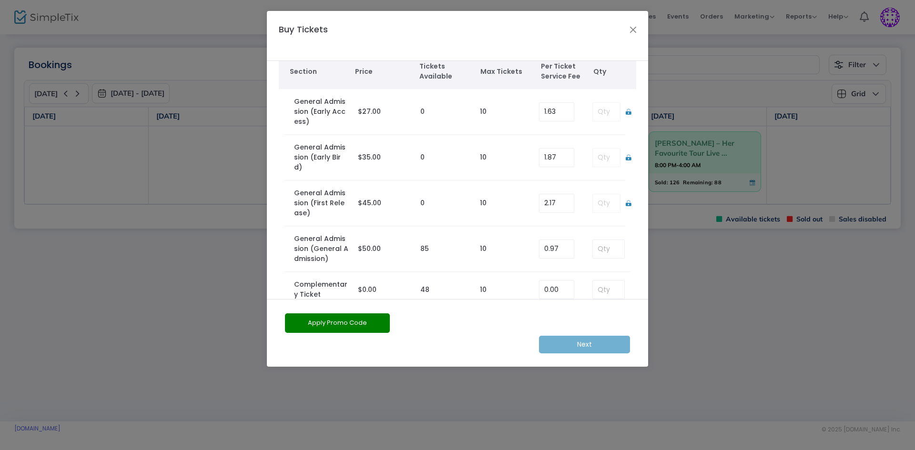
scroll to position [30, 0]
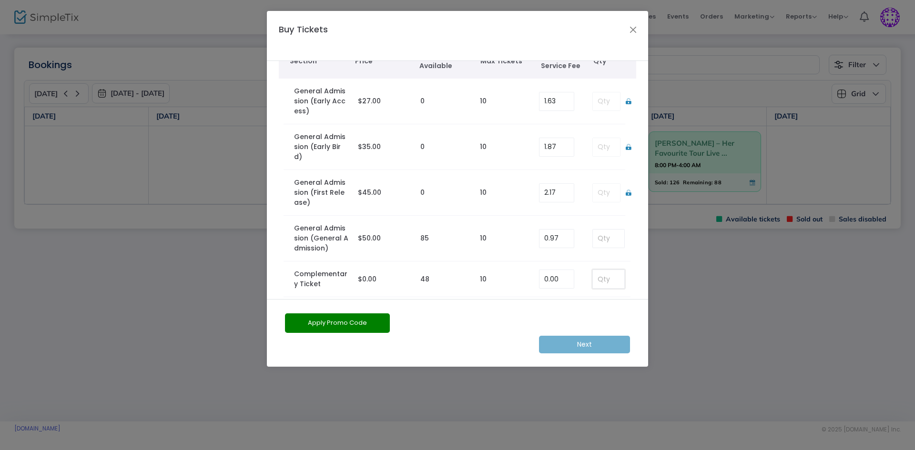
click at [607, 271] on input at bounding box center [608, 279] width 31 height 18
